Goal: Navigation & Orientation: Find specific page/section

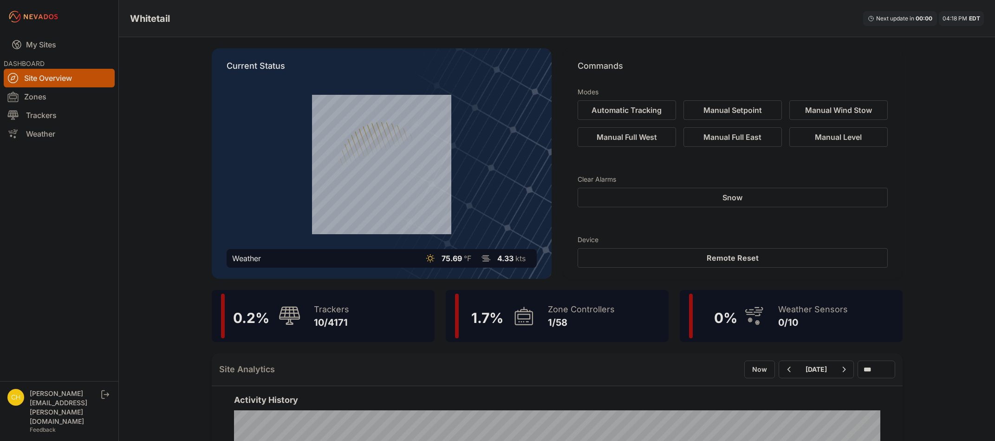
scroll to position [139, 0]
click at [529, 324] on icon at bounding box center [523, 315] width 18 height 18
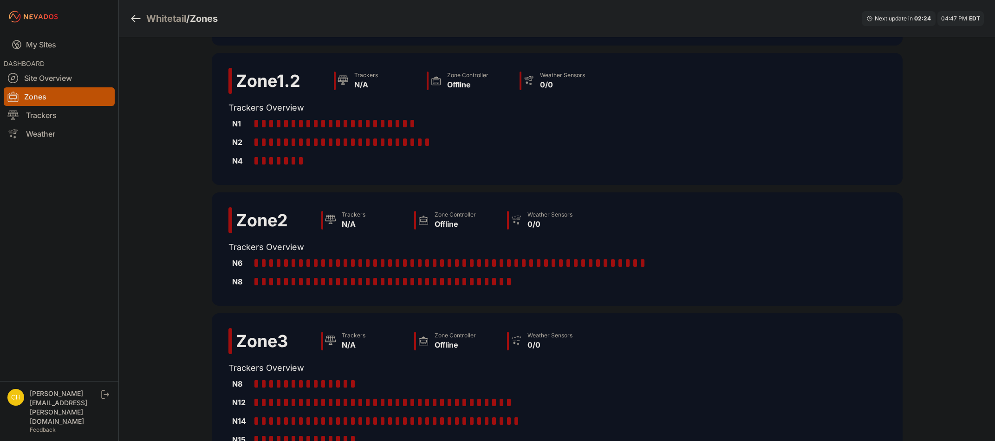
scroll to position [232, 0]
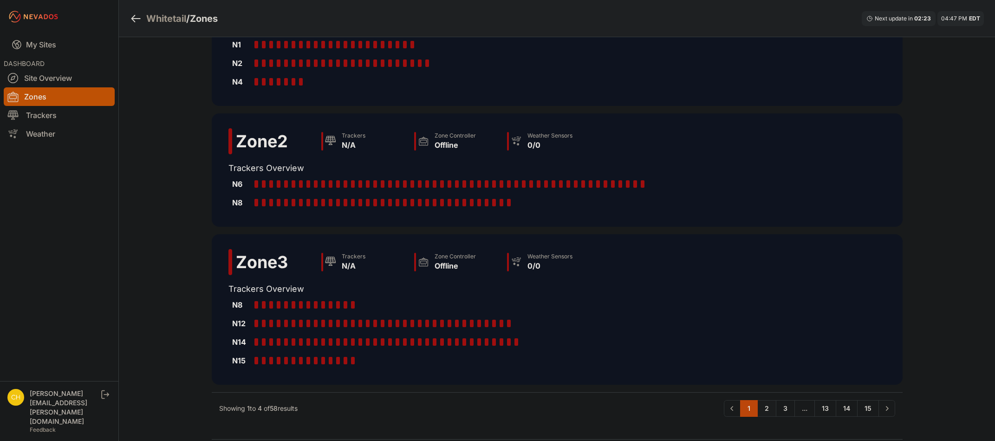
click at [764, 408] on link "2" at bounding box center [766, 408] width 19 height 17
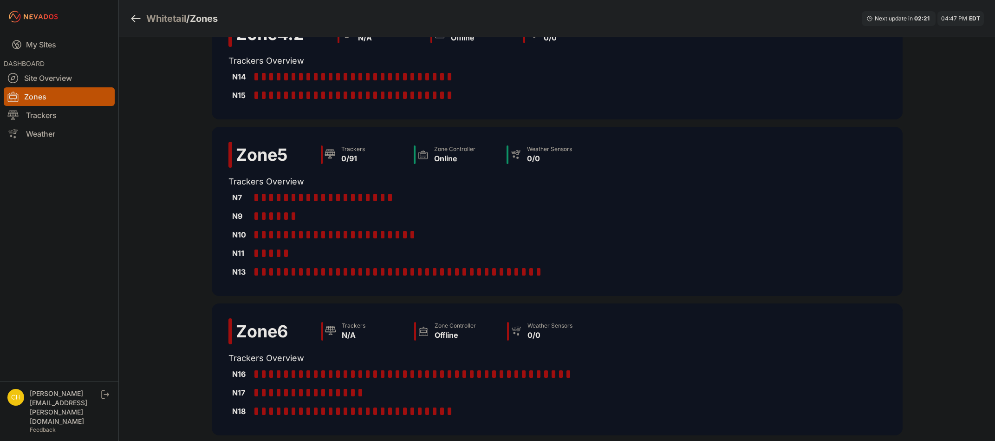
scroll to position [186, 0]
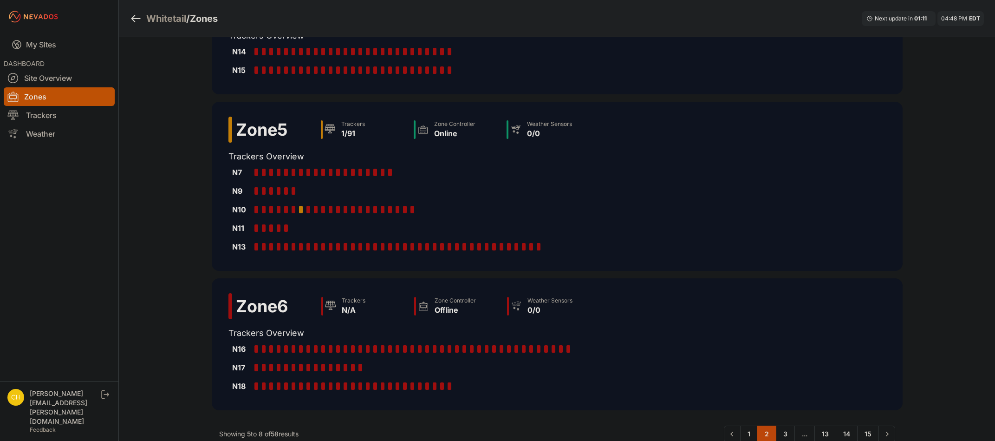
scroll to position [186, 0]
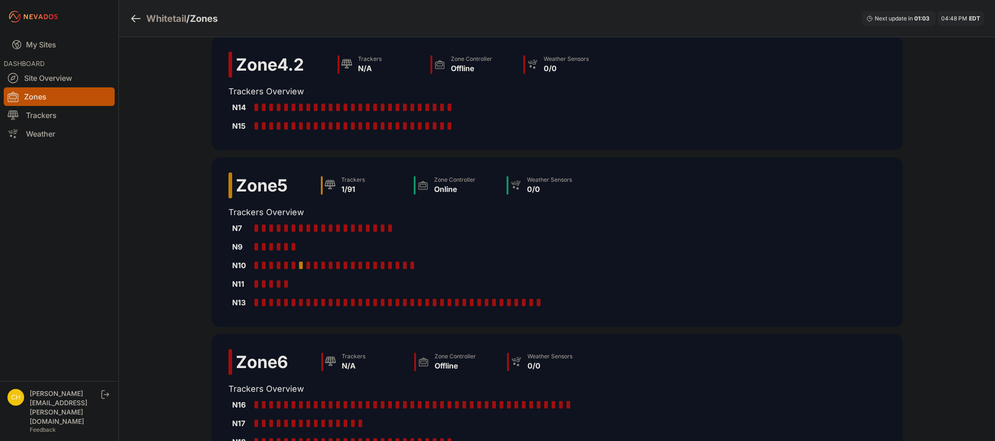
scroll to position [139, 0]
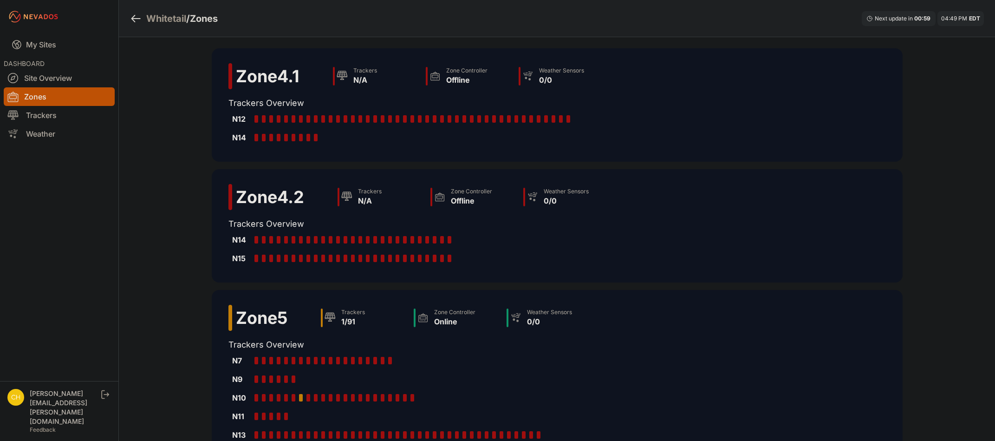
scroll to position [139, 0]
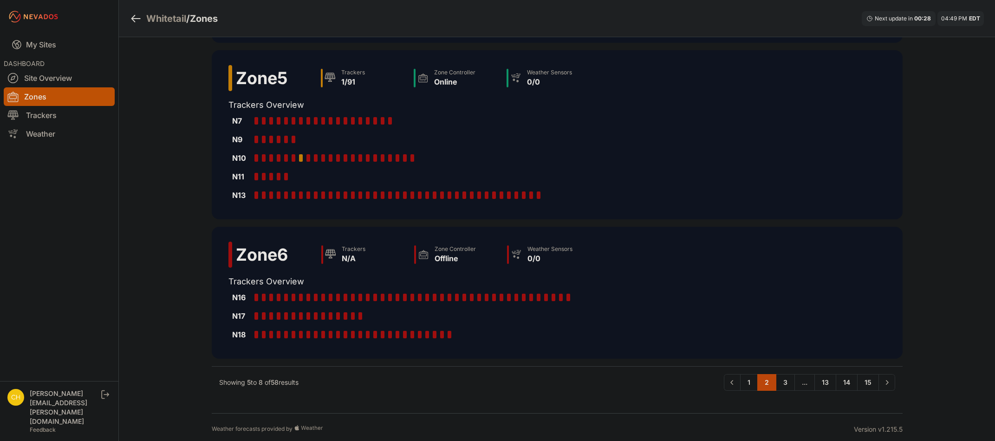
scroll to position [244, 0]
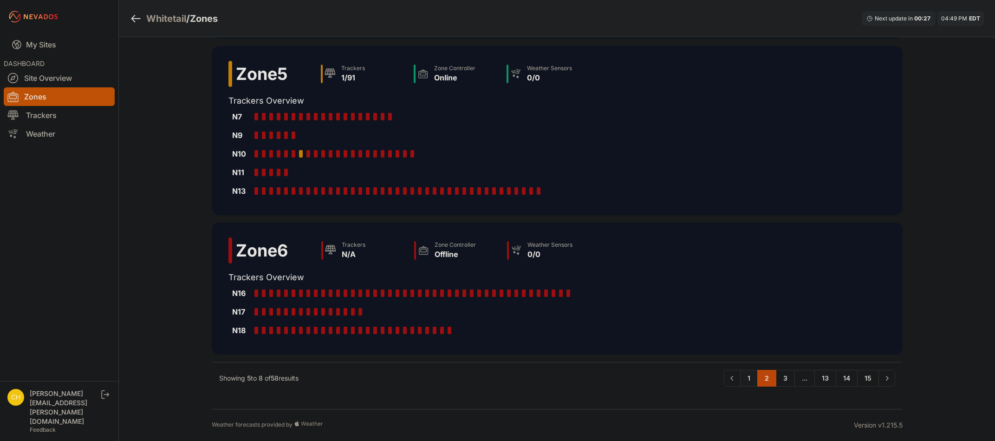
click at [749, 377] on link "1" at bounding box center [749, 377] width 18 height 17
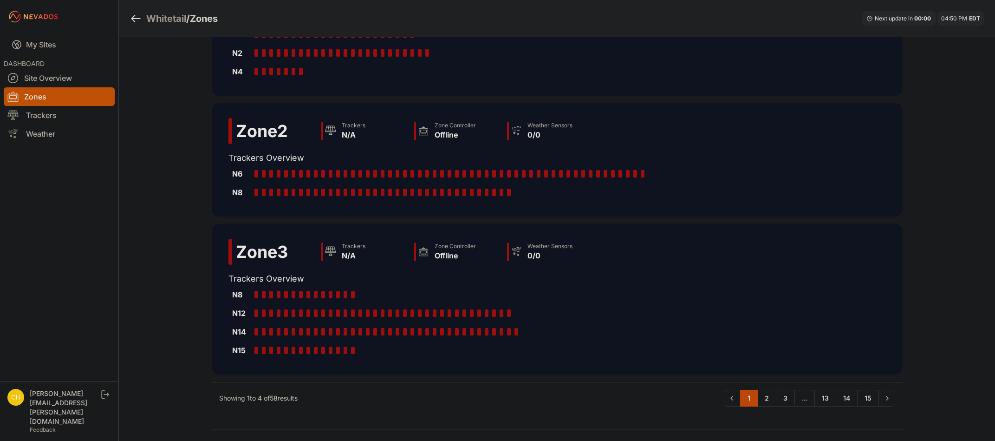
scroll to position [262, 0]
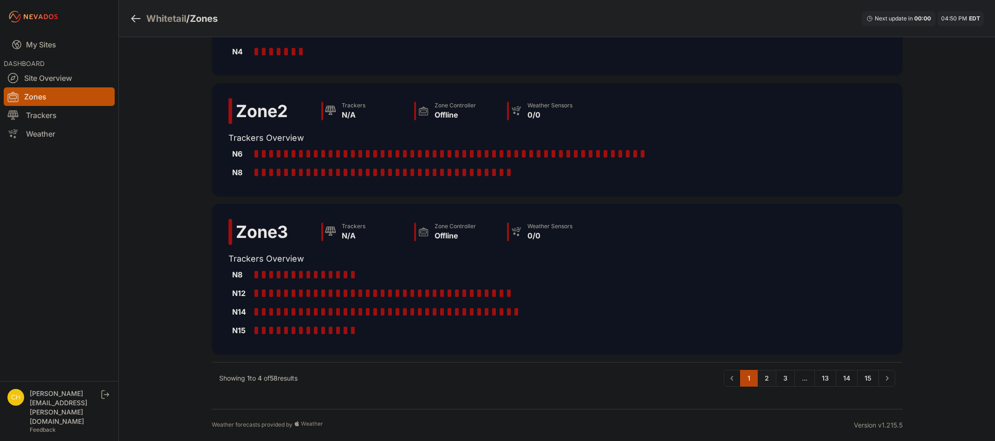
click at [764, 378] on link "2" at bounding box center [766, 377] width 19 height 17
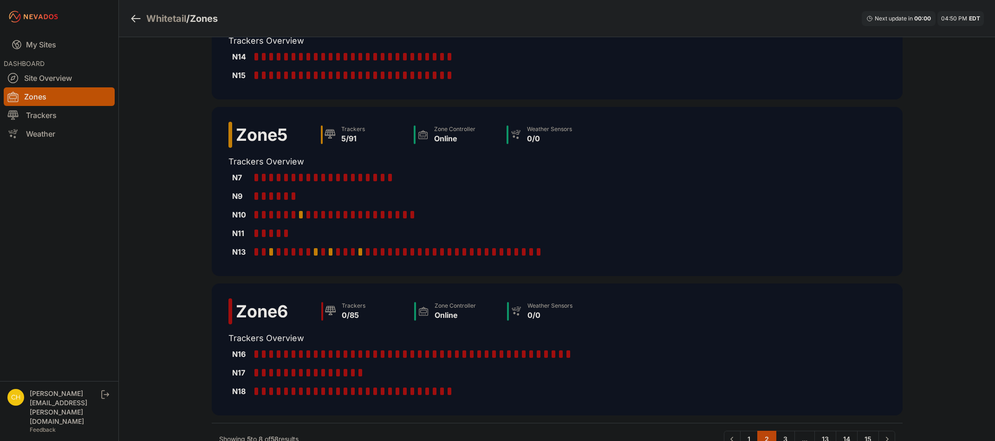
scroll to position [186, 0]
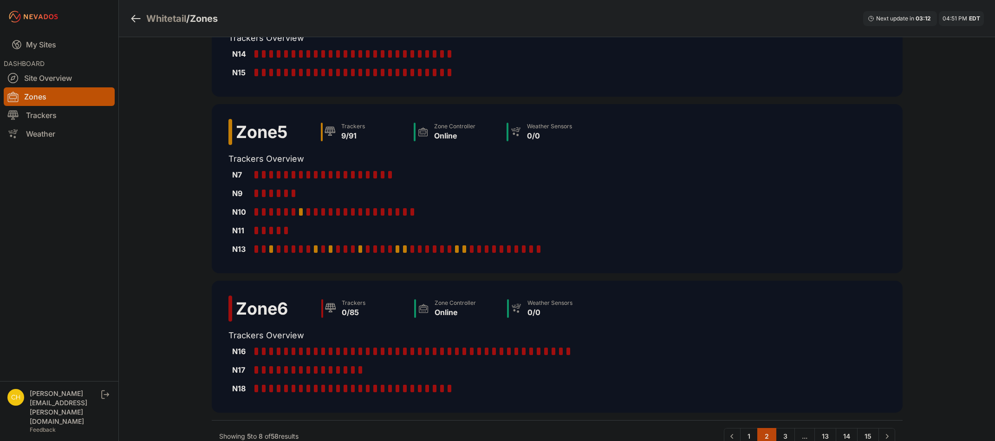
scroll to position [186, 0]
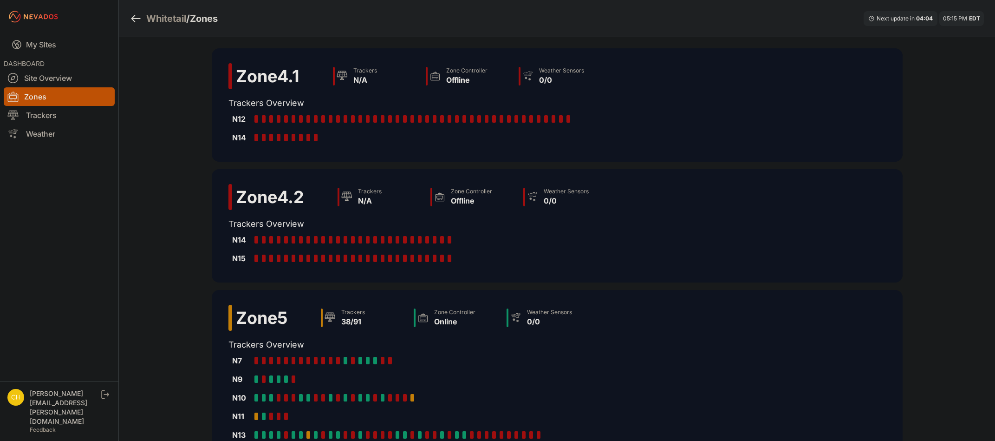
scroll to position [186, 0]
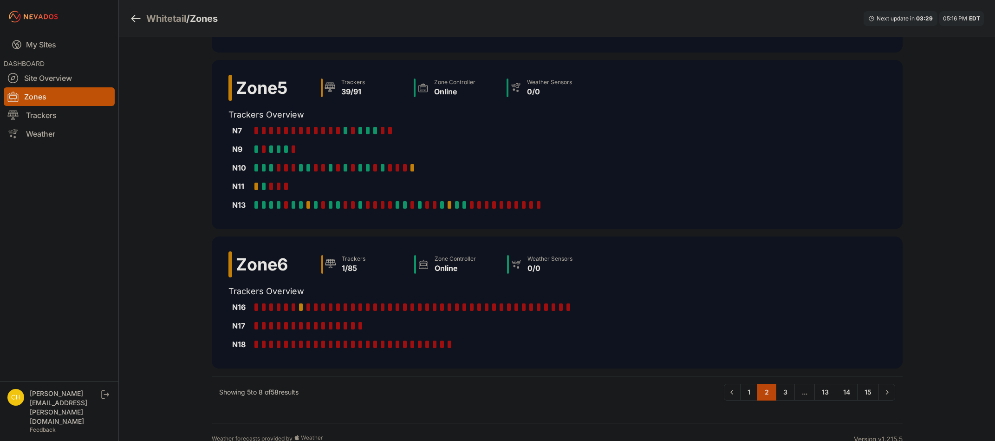
scroll to position [232, 0]
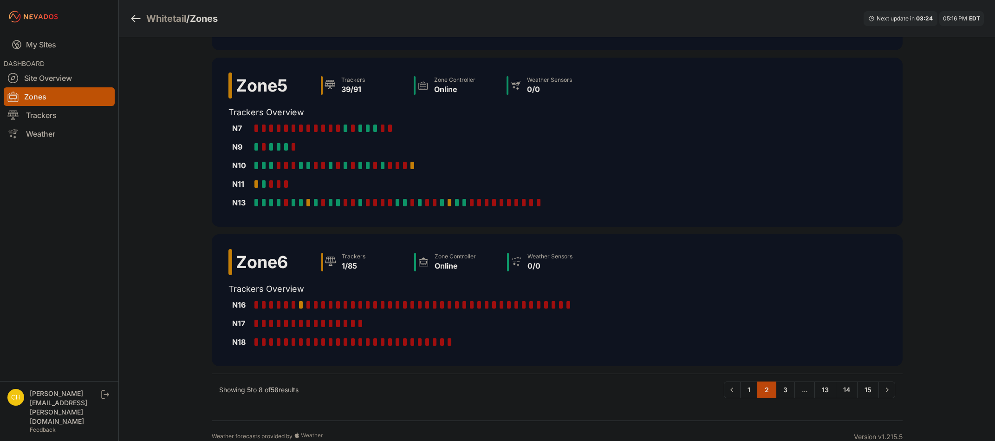
scroll to position [232, 0]
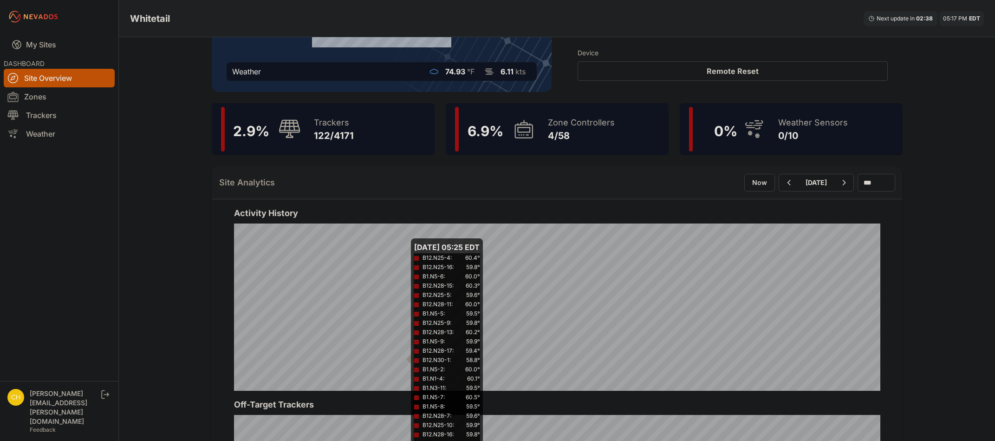
scroll to position [139, 0]
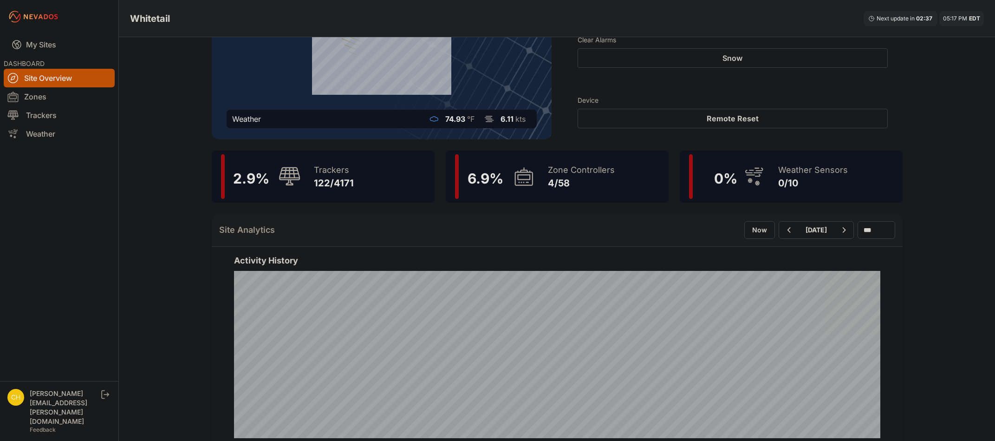
click at [519, 181] on icon at bounding box center [523, 176] width 22 height 21
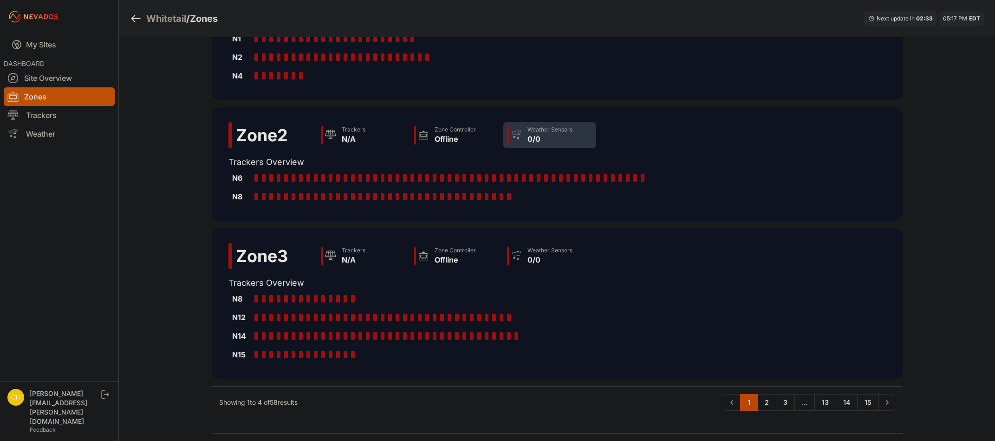
scroll to position [262, 0]
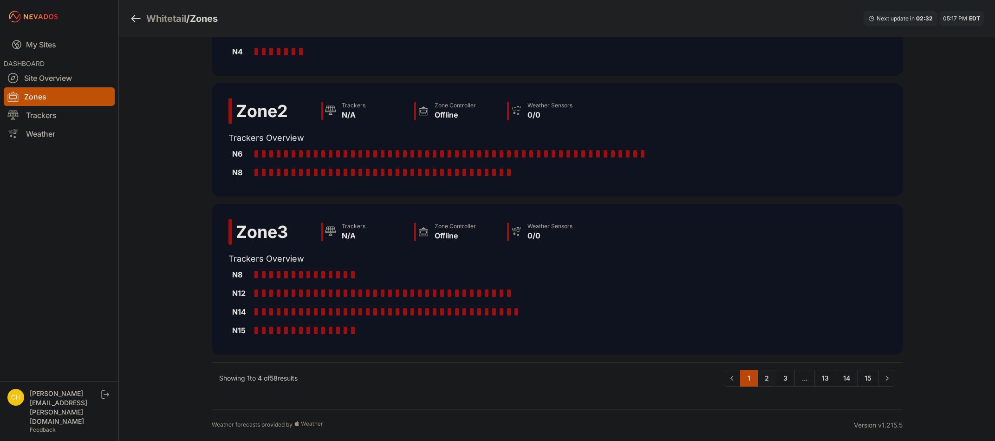
click at [766, 380] on link "2" at bounding box center [766, 377] width 19 height 17
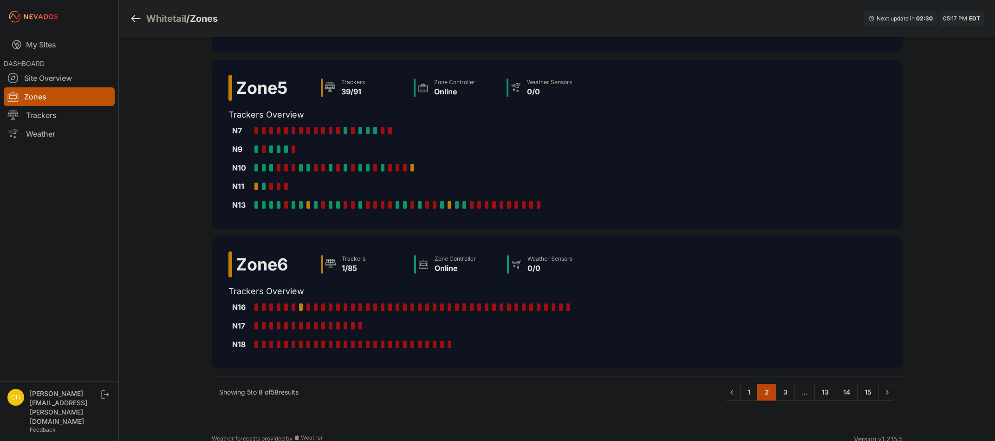
scroll to position [232, 0]
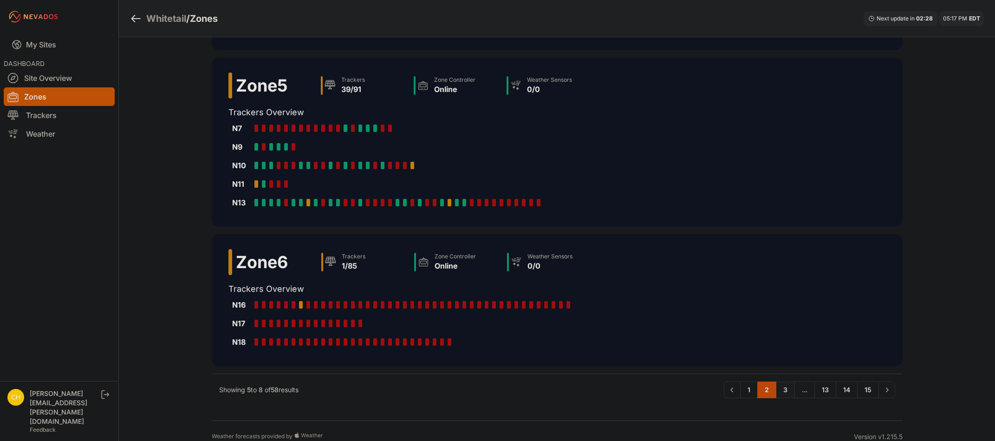
click at [787, 390] on link "3" at bounding box center [785, 389] width 19 height 17
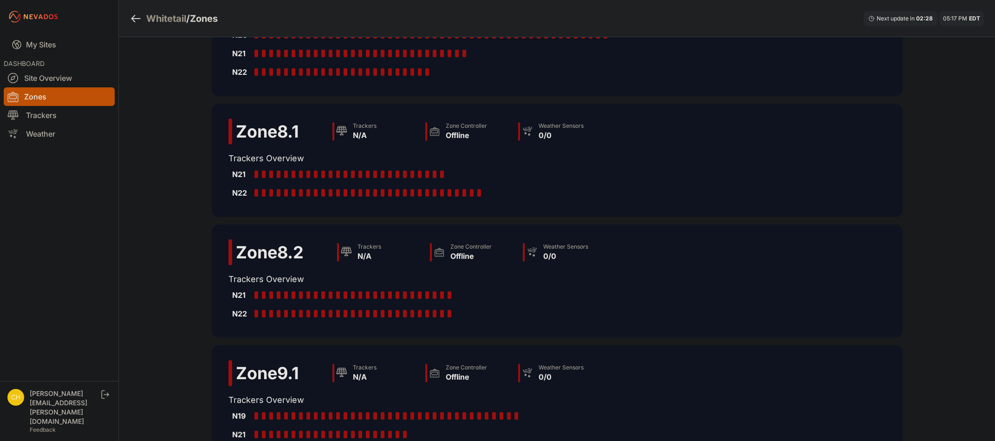
scroll to position [188, 0]
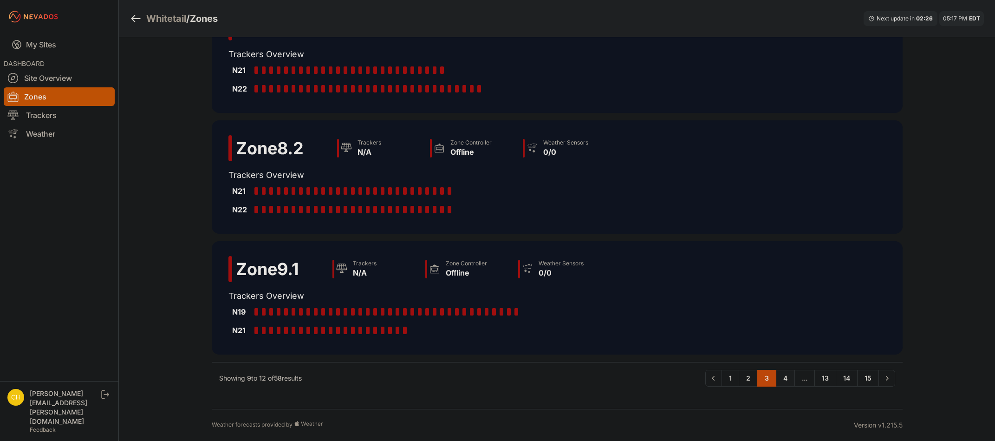
click at [790, 376] on link "4" at bounding box center [785, 377] width 19 height 17
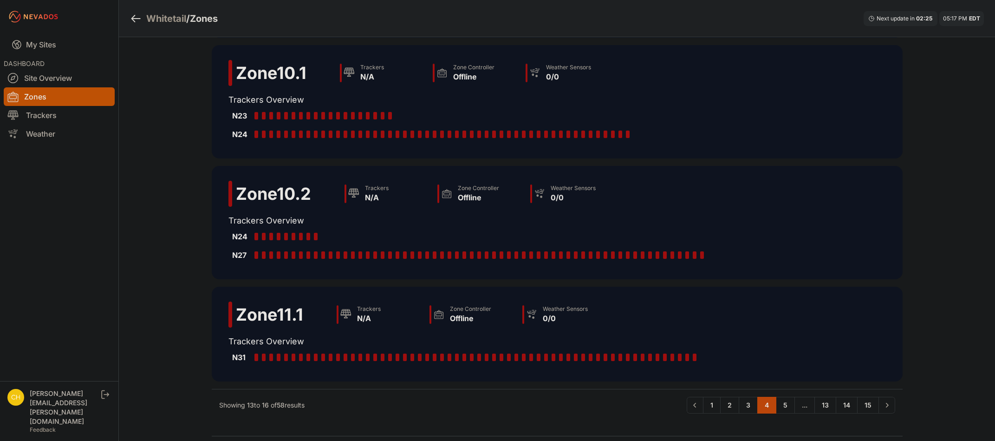
scroll to position [151, 0]
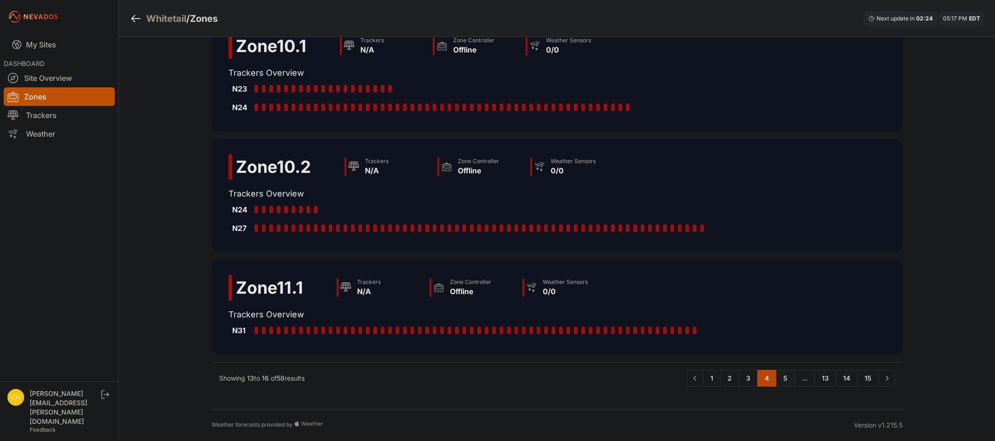
click at [786, 380] on link "5" at bounding box center [785, 377] width 19 height 17
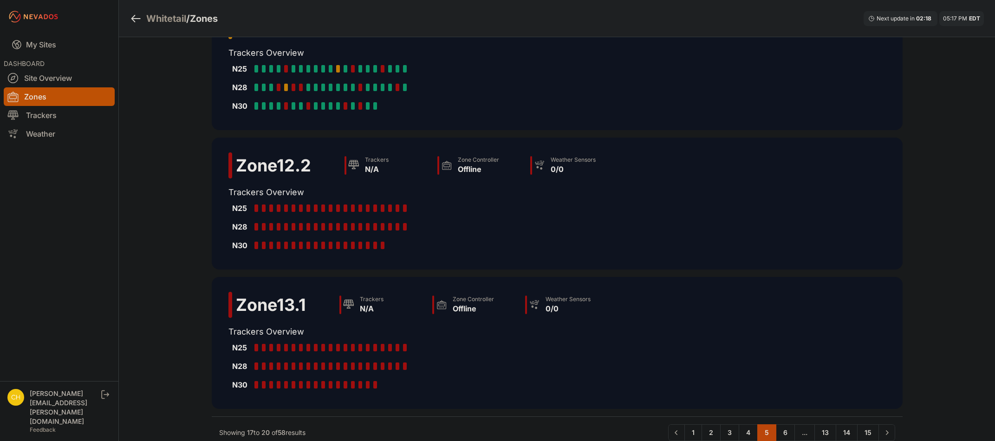
scroll to position [186, 0]
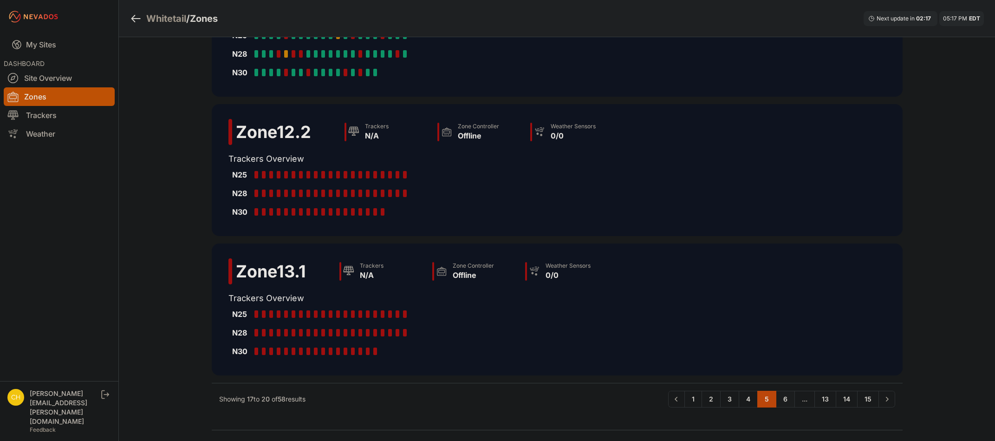
click at [784, 397] on link "6" at bounding box center [785, 398] width 19 height 17
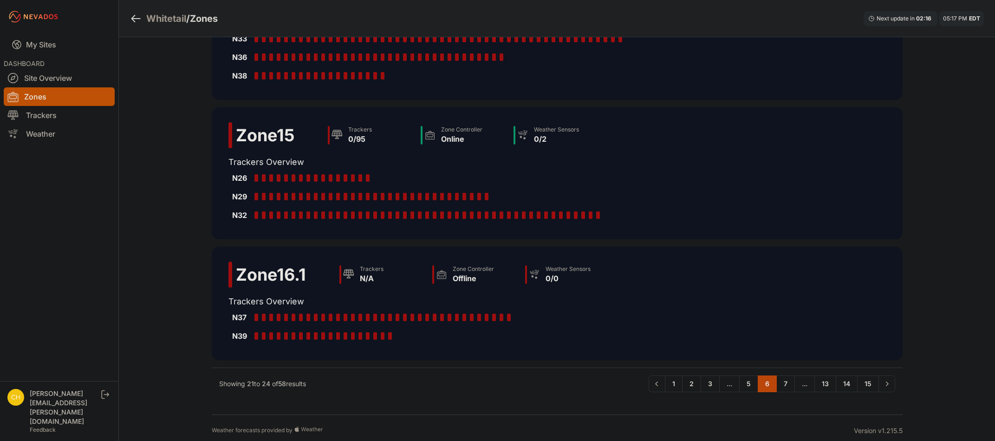
scroll to position [225, 0]
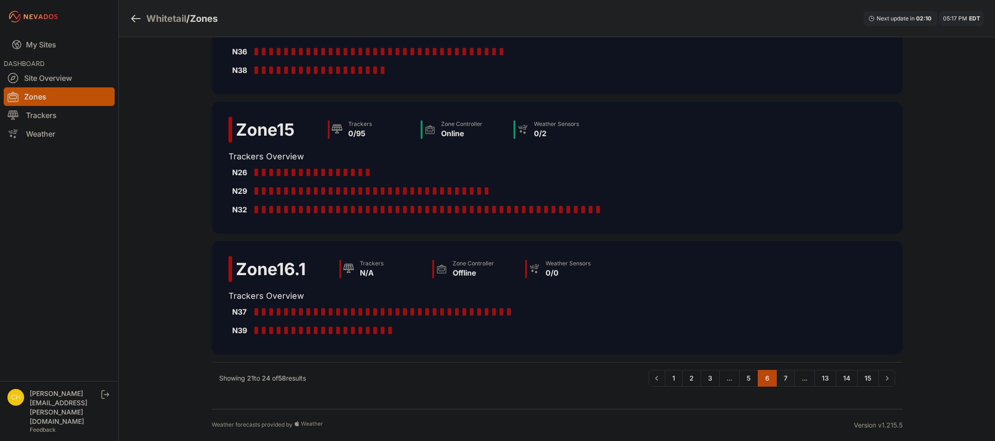
click at [785, 378] on link "7" at bounding box center [785, 377] width 19 height 17
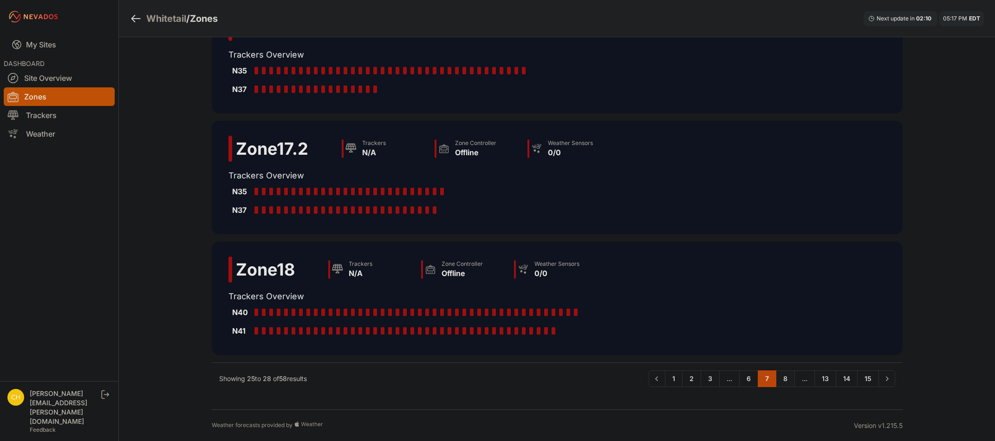
scroll to position [151, 0]
click at [785, 379] on link "8" at bounding box center [785, 377] width 19 height 17
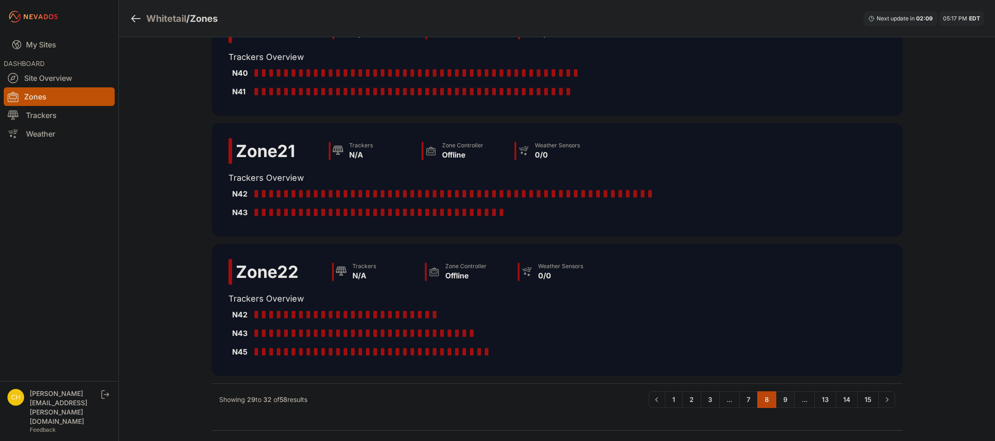
scroll to position [188, 0]
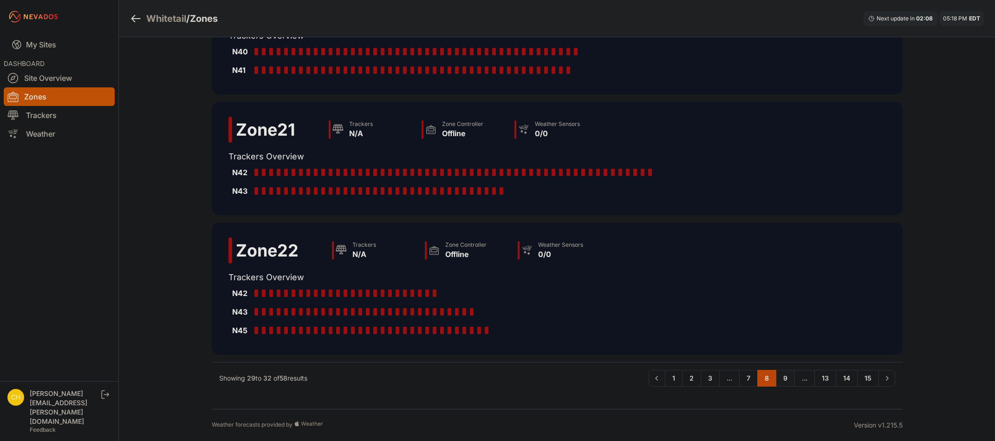
click at [785, 380] on link "9" at bounding box center [785, 377] width 19 height 17
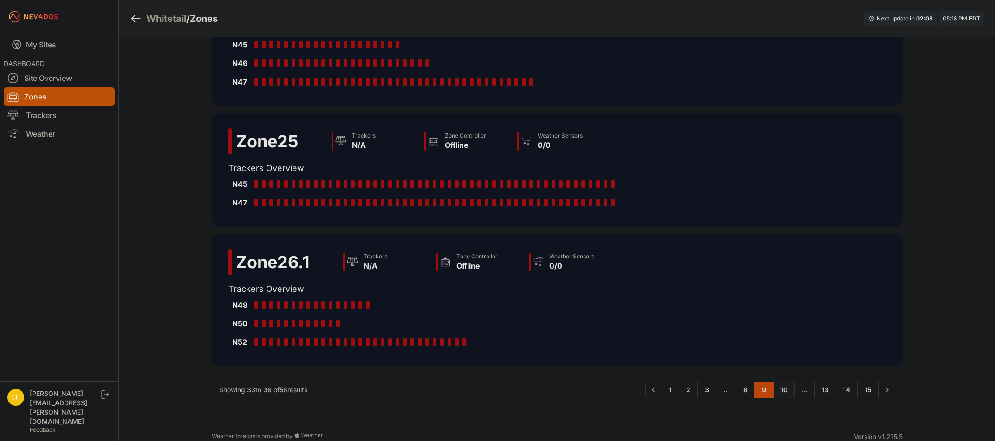
scroll to position [225, 0]
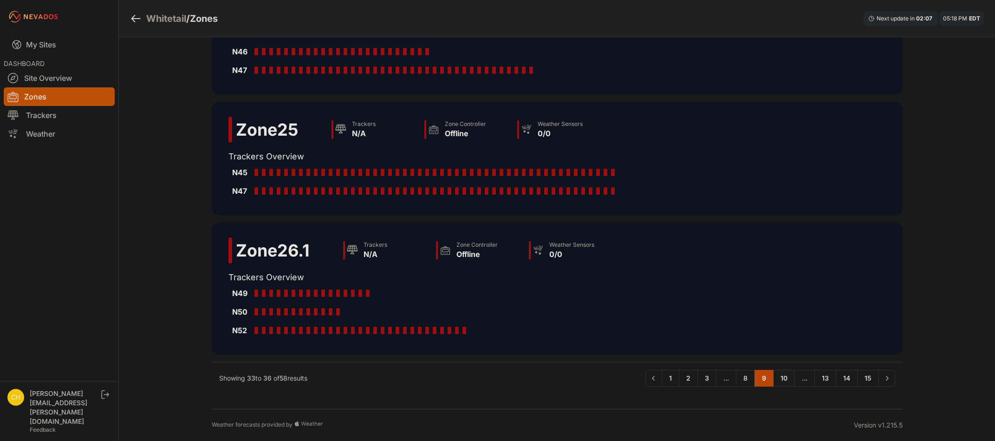
click at [785, 380] on link "10" at bounding box center [784, 377] width 22 height 17
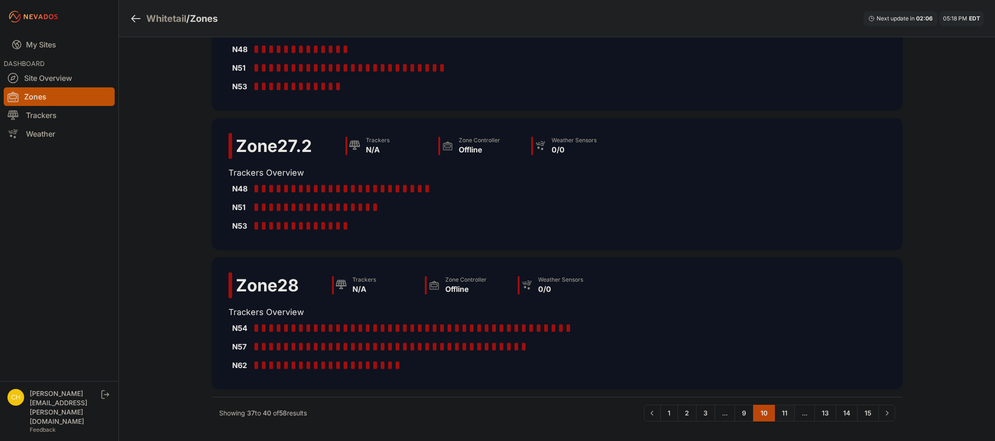
scroll to position [244, 0]
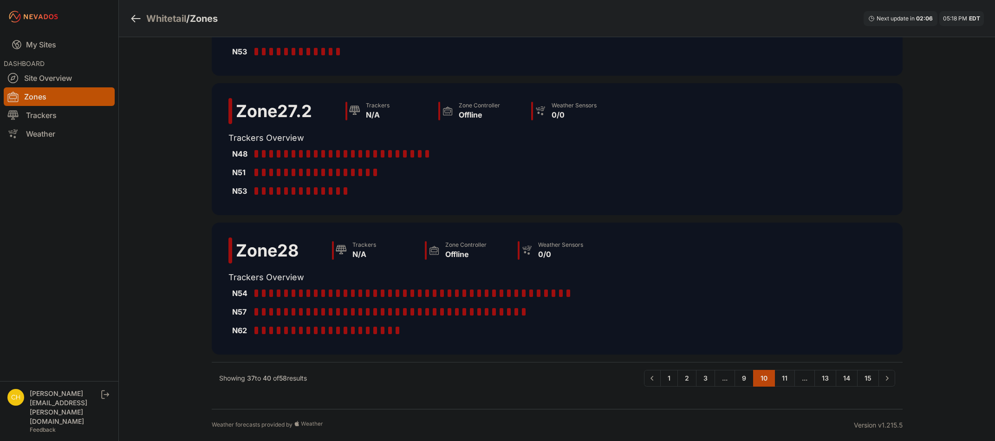
click at [785, 380] on link "11" at bounding box center [784, 377] width 20 height 17
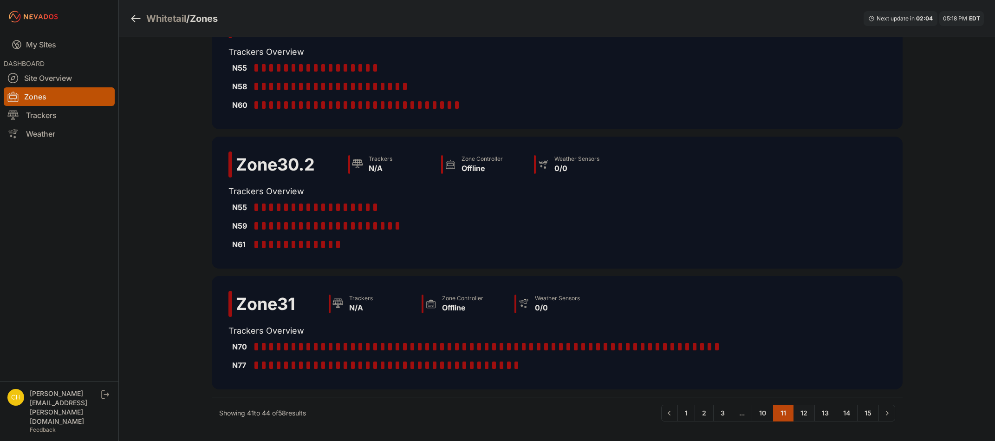
scroll to position [232, 0]
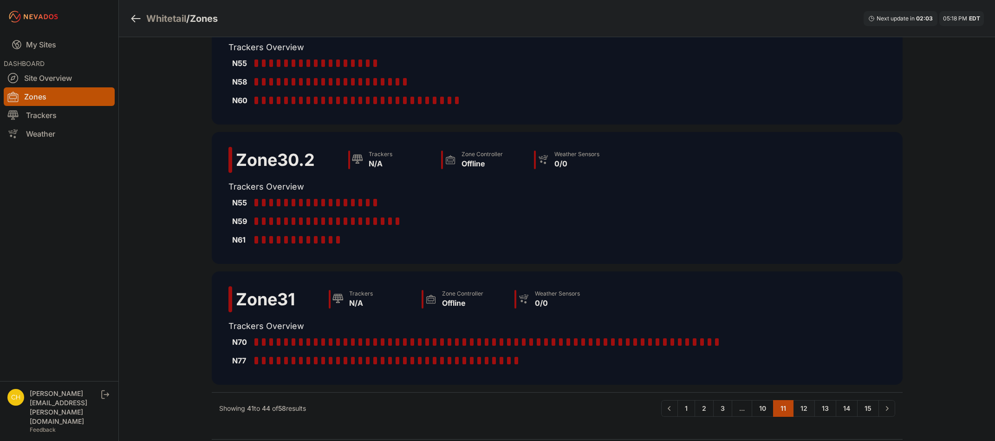
click at [798, 410] on link "12" at bounding box center [804, 408] width 22 height 17
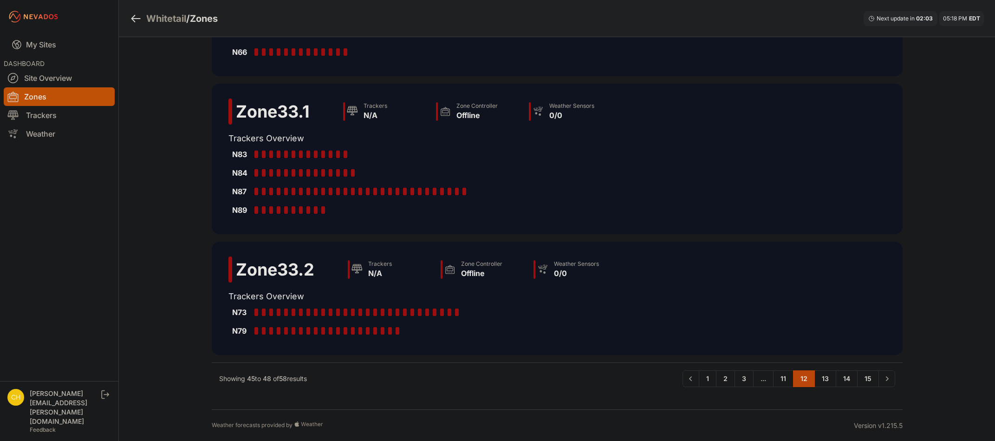
scroll to position [207, 0]
click at [820, 377] on link "13" at bounding box center [825, 377] width 22 height 17
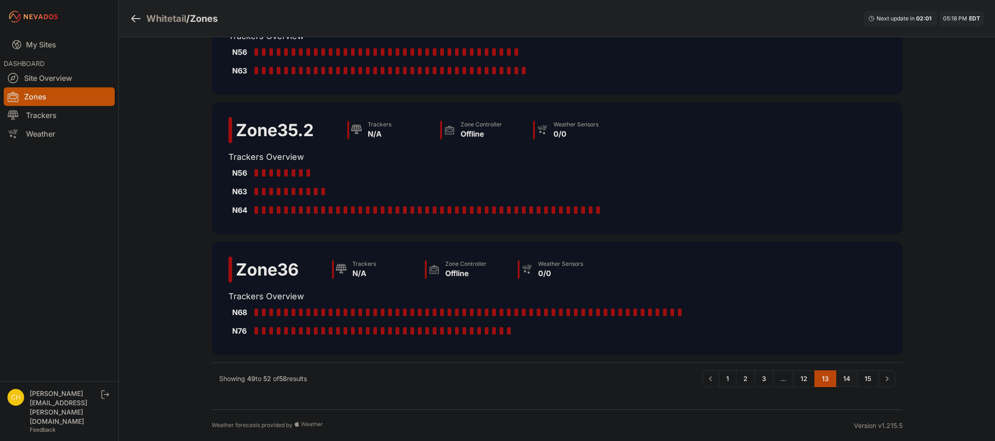
scroll to position [188, 0]
click at [837, 380] on link "14" at bounding box center [847, 377] width 22 height 17
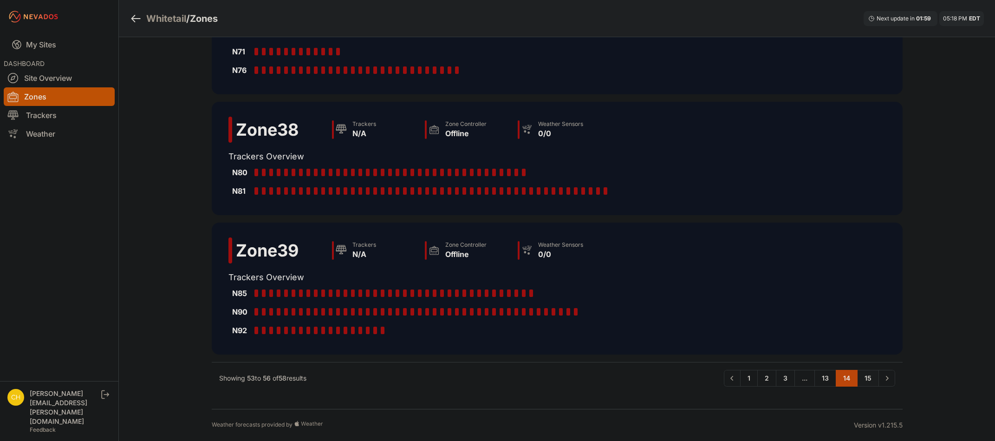
click at [866, 382] on link "15" at bounding box center [868, 377] width 22 height 17
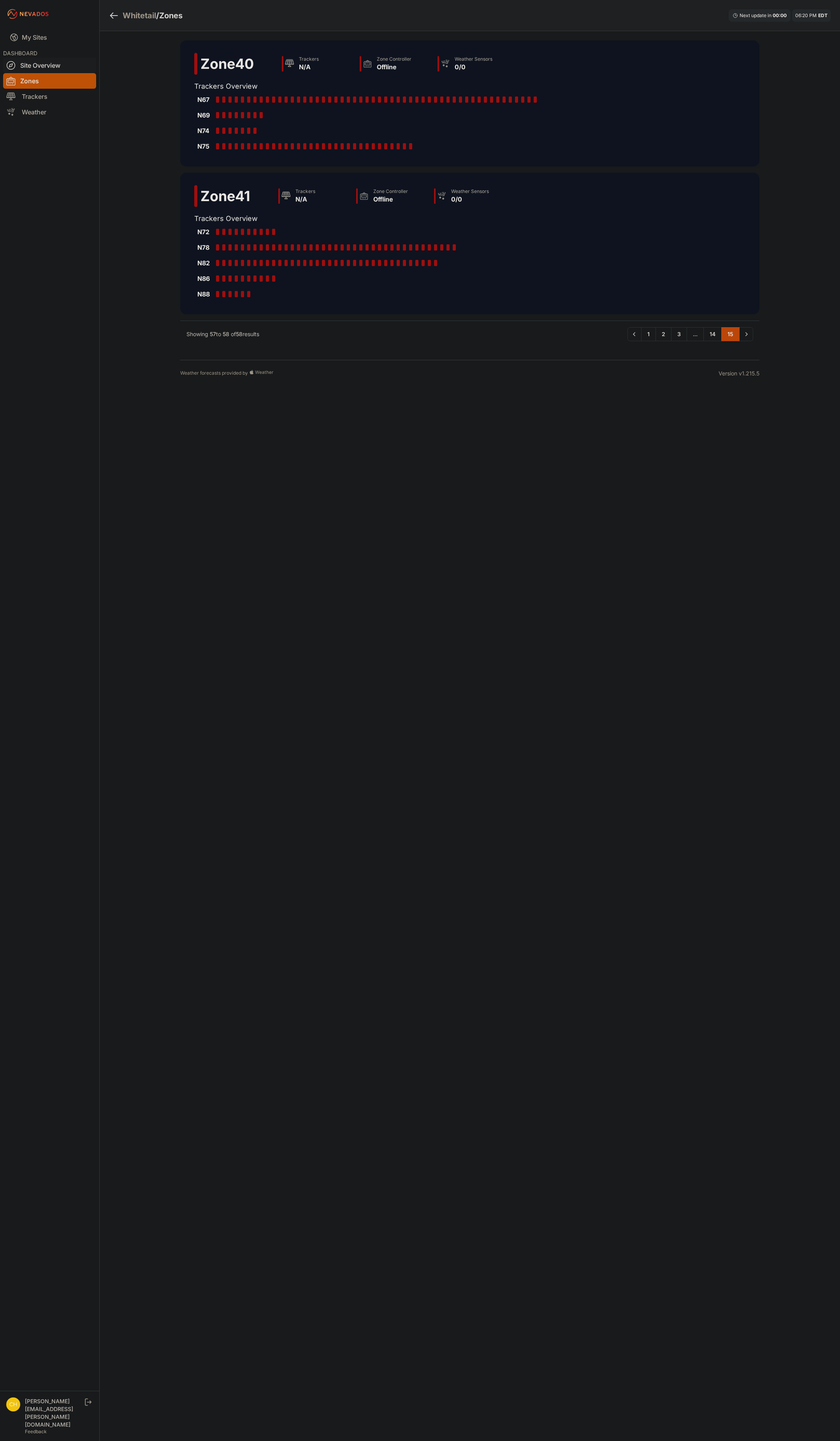
click at [65, 65] on link "Site Overview" at bounding box center [49, 65] width 93 height 16
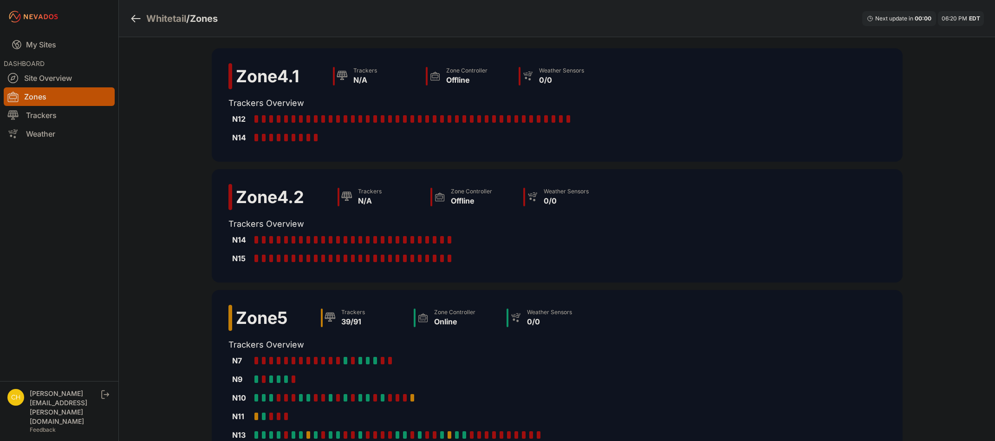
scroll to position [232, 0]
